Goal: Information Seeking & Learning: Check status

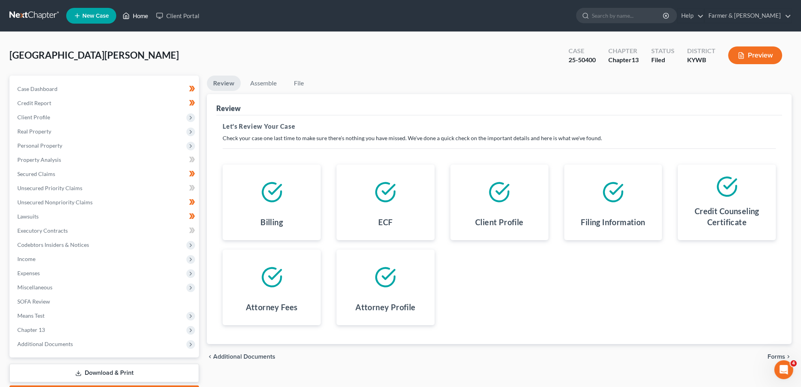
click at [142, 14] on link "Home" at bounding box center [135, 16] width 33 height 14
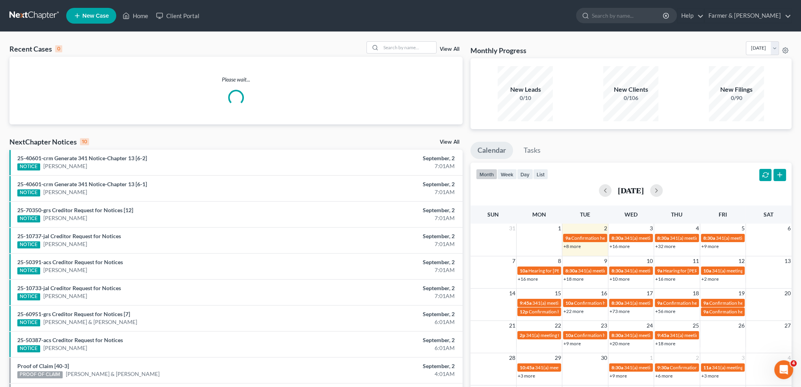
click at [621, 246] on link "+16 more" at bounding box center [620, 247] width 20 height 6
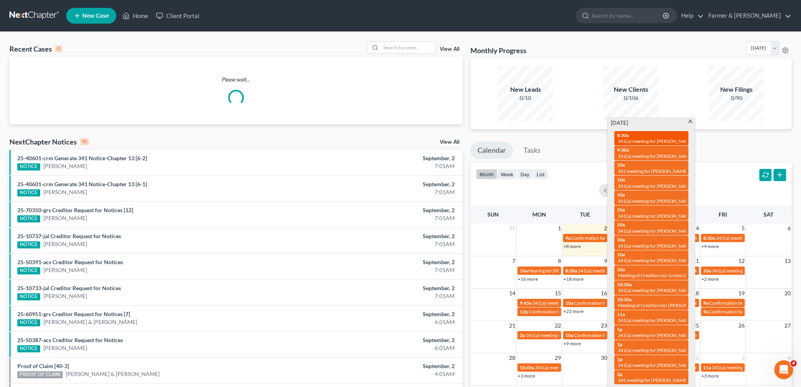
click at [631, 143] on span "341(a) meeting for [PERSON_NAME]" at bounding box center [655, 141] width 76 height 6
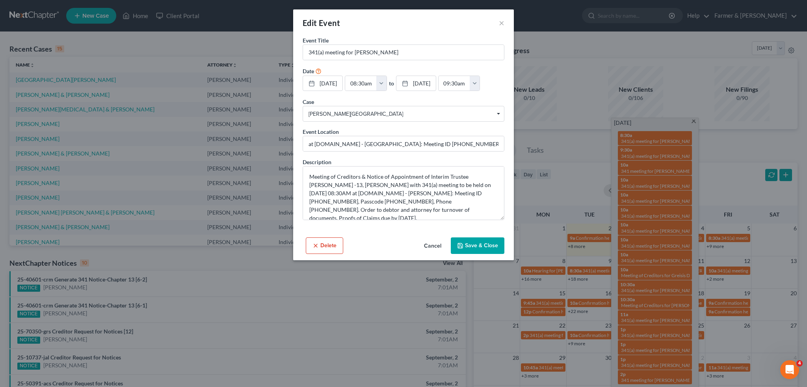
click at [432, 247] on button "Cancel" at bounding box center [433, 246] width 30 height 16
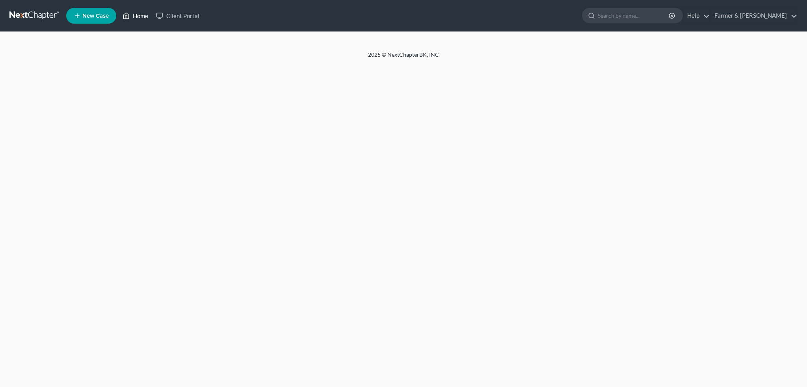
click at [132, 11] on link "Home" at bounding box center [135, 16] width 33 height 14
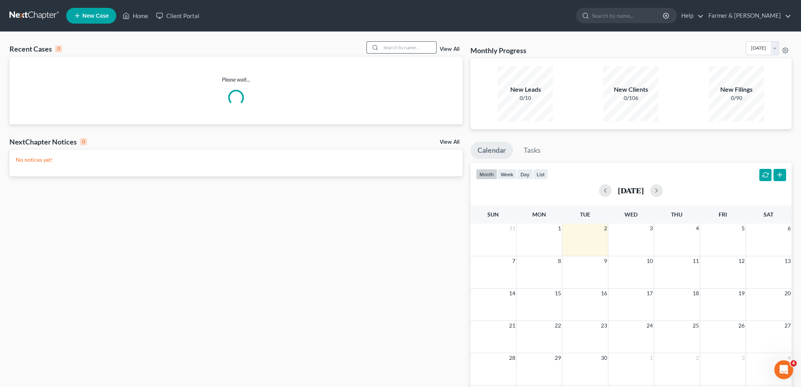
click at [415, 49] on input "search" at bounding box center [408, 47] width 55 height 11
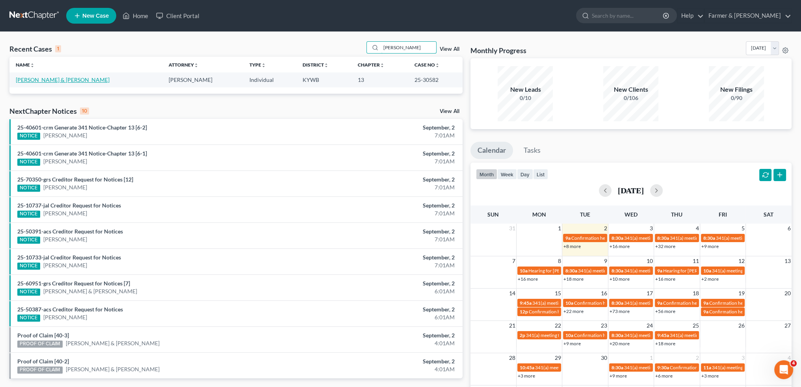
type input "[PERSON_NAME]"
click at [54, 78] on link "[PERSON_NAME] & [PERSON_NAME]" at bounding box center [63, 79] width 94 height 7
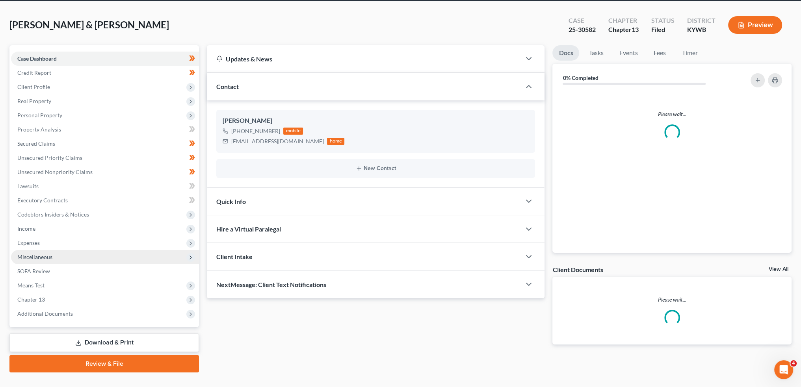
scroll to position [45, 0]
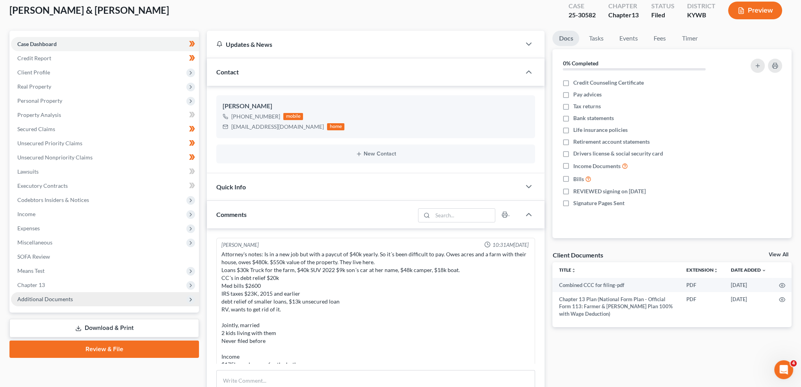
click at [43, 299] on span "Additional Documents" at bounding box center [45, 299] width 56 height 7
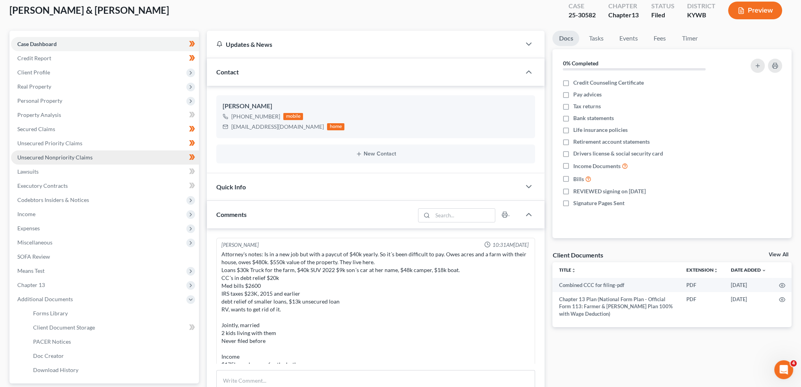
scroll to position [334, 0]
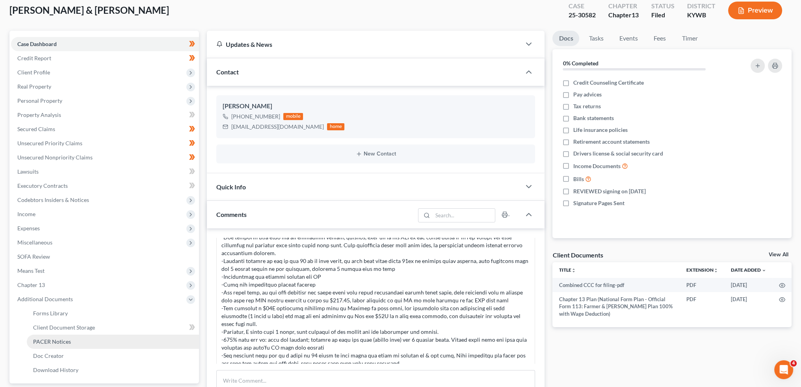
click at [68, 341] on span "PACER Notices" at bounding box center [52, 341] width 38 height 7
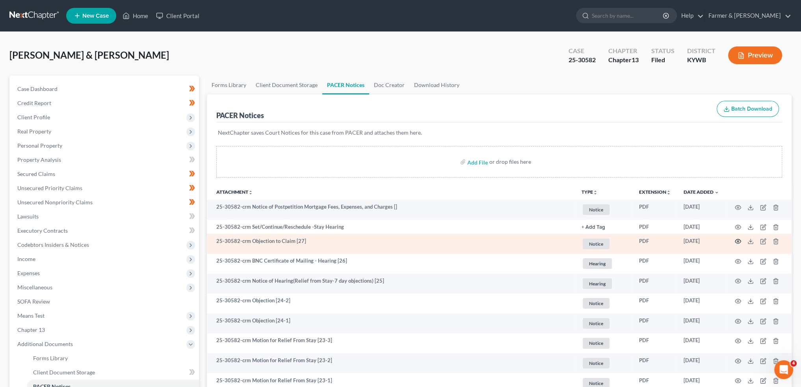
click at [737, 240] on icon "button" at bounding box center [738, 241] width 6 height 6
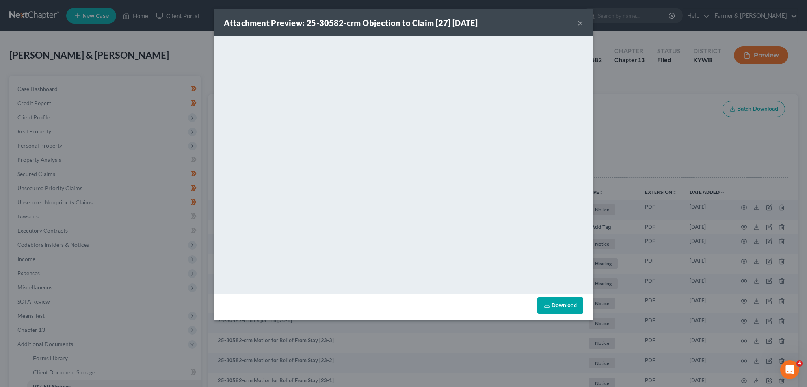
click at [578, 22] on button "×" at bounding box center [581, 22] width 6 height 9
